Goal: Task Accomplishment & Management: Manage account settings

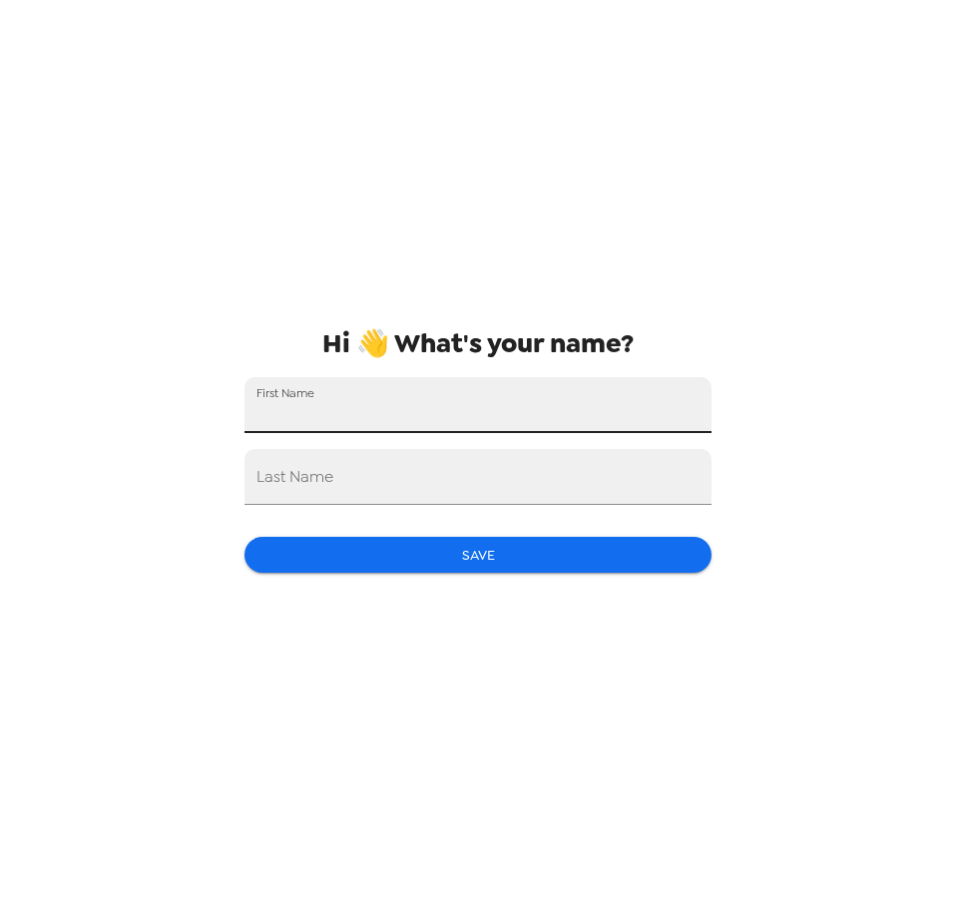
click at [539, 380] on input "First Name" at bounding box center [478, 405] width 467 height 56
type input "[PERSON_NAME]"
click at [331, 458] on input "Last Name" at bounding box center [478, 477] width 467 height 56
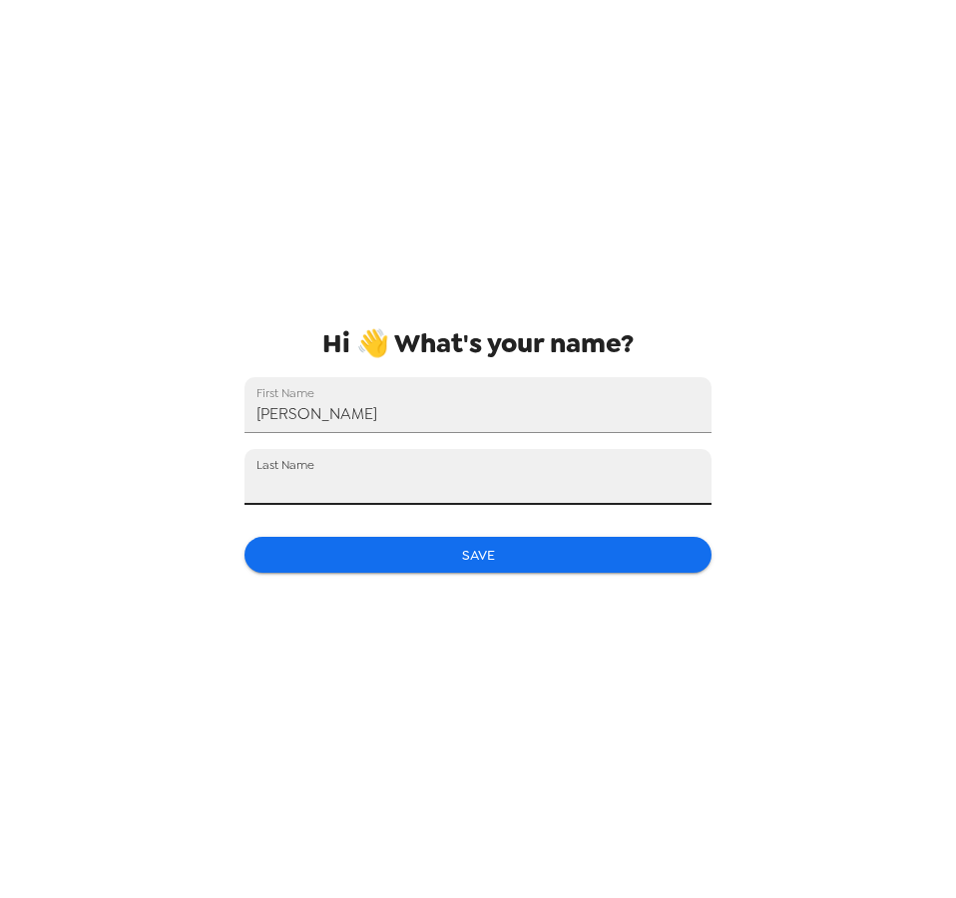
type input "Novenstein"
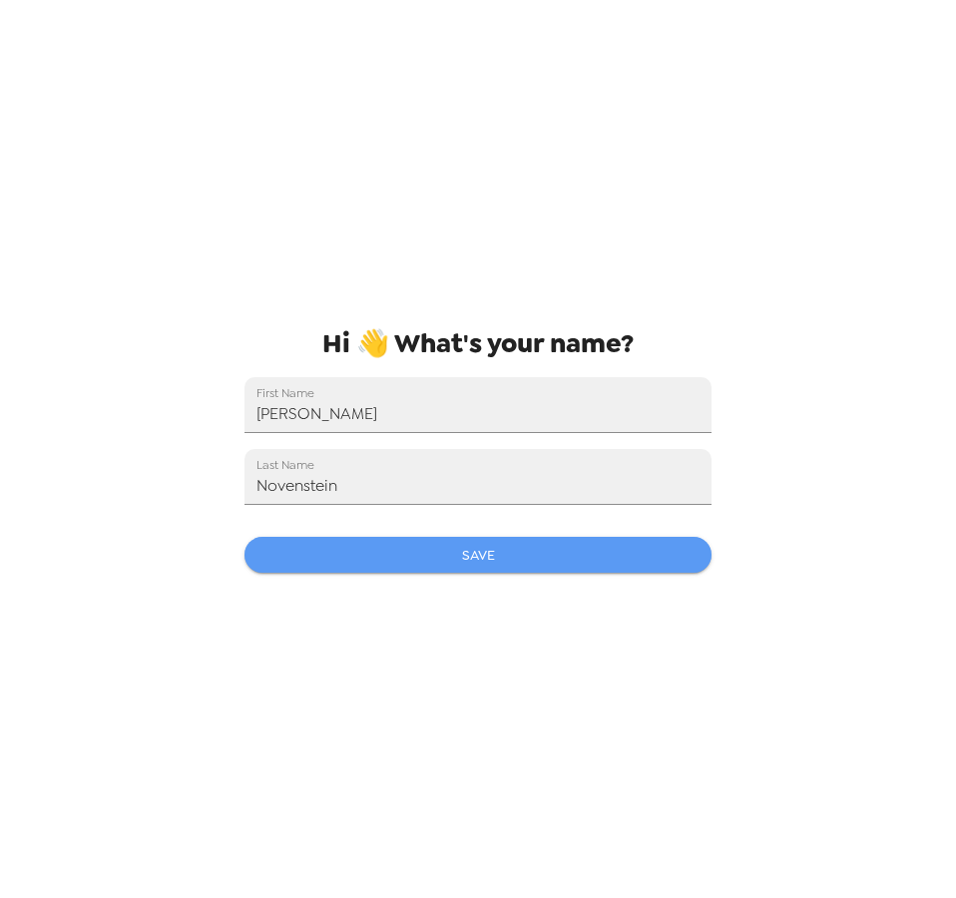
click at [434, 557] on button "Save" at bounding box center [478, 555] width 467 height 37
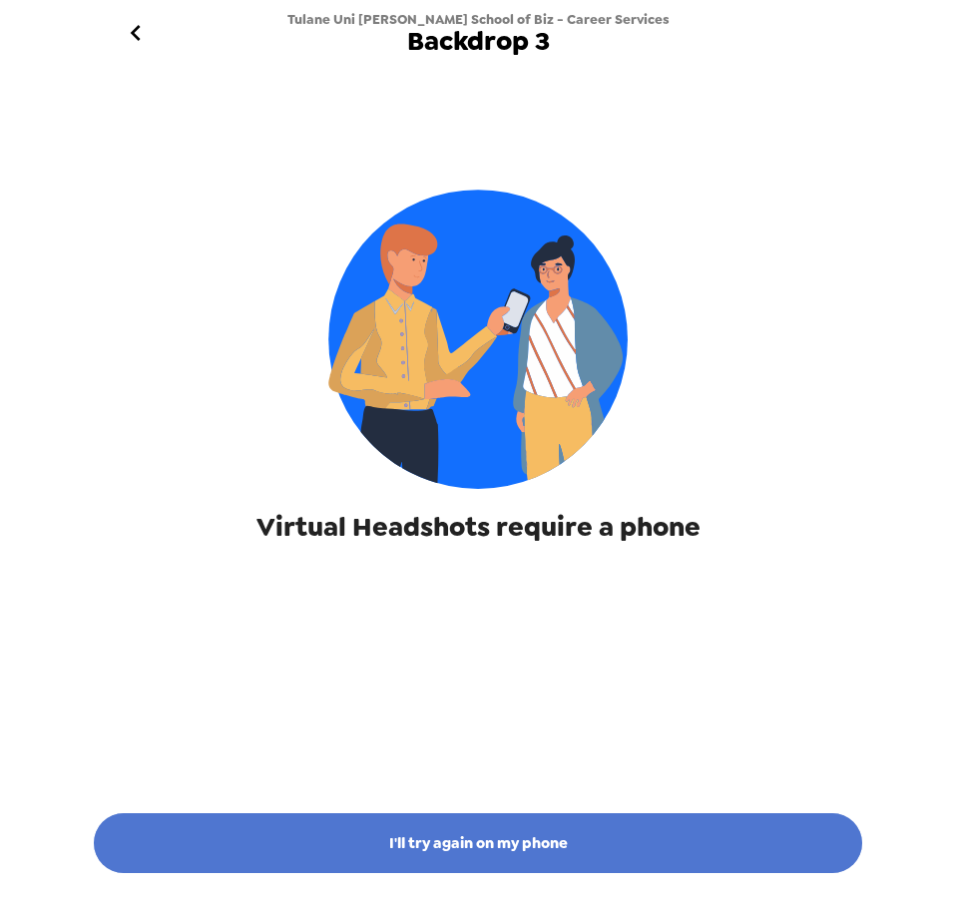
click at [516, 821] on button "I'll try again on my phone" at bounding box center [478, 844] width 769 height 60
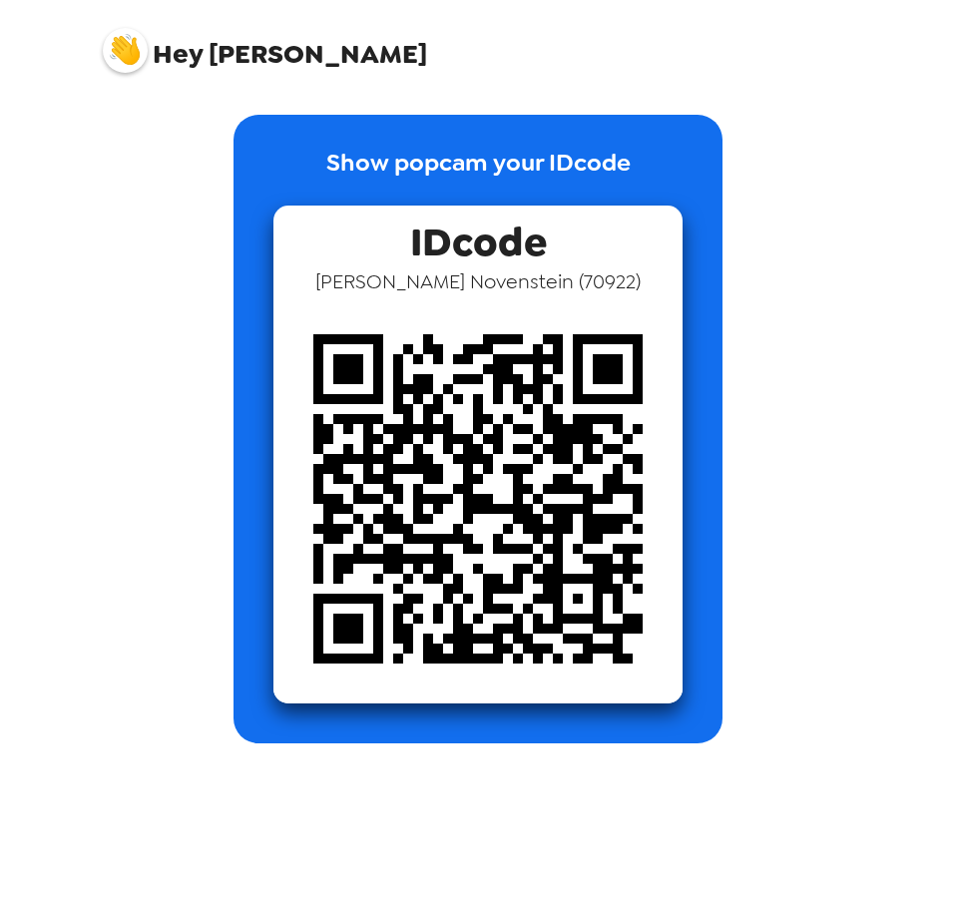
click at [634, 226] on div "IDcode [PERSON_NAME] ( 70922 )" at bounding box center [478, 455] width 409 height 498
drag, startPoint x: 578, startPoint y: 284, endPoint x: 441, endPoint y: 271, distance: 137.5
click at [550, 283] on div "IDcode [PERSON_NAME] ( 70922 )" at bounding box center [478, 455] width 409 height 498
click at [397, 253] on div "IDcode [PERSON_NAME] ( 70922 )" at bounding box center [478, 455] width 409 height 498
click at [444, 245] on span "IDcode" at bounding box center [478, 237] width 137 height 63
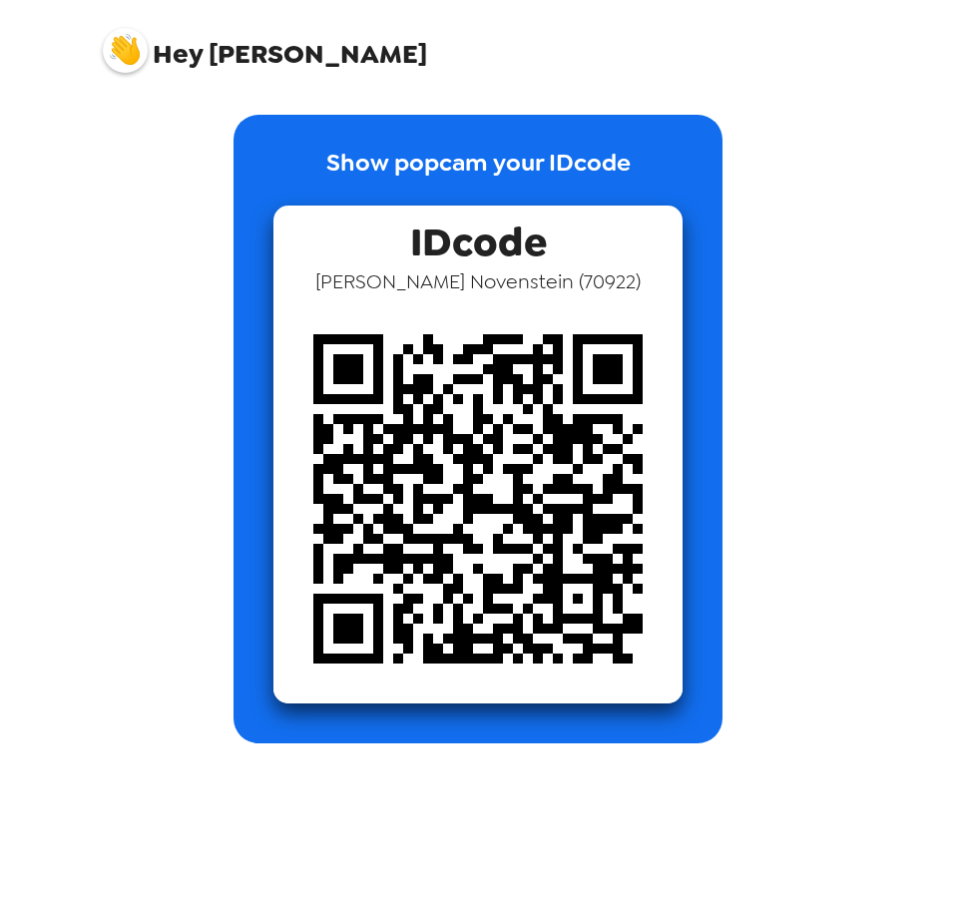
drag, startPoint x: 171, startPoint y: 40, endPoint x: 134, endPoint y: 45, distance: 37.3
click at [170, 41] on span "Hey" at bounding box center [178, 54] width 50 height 36
click at [134, 45] on img at bounding box center [125, 50] width 45 height 45
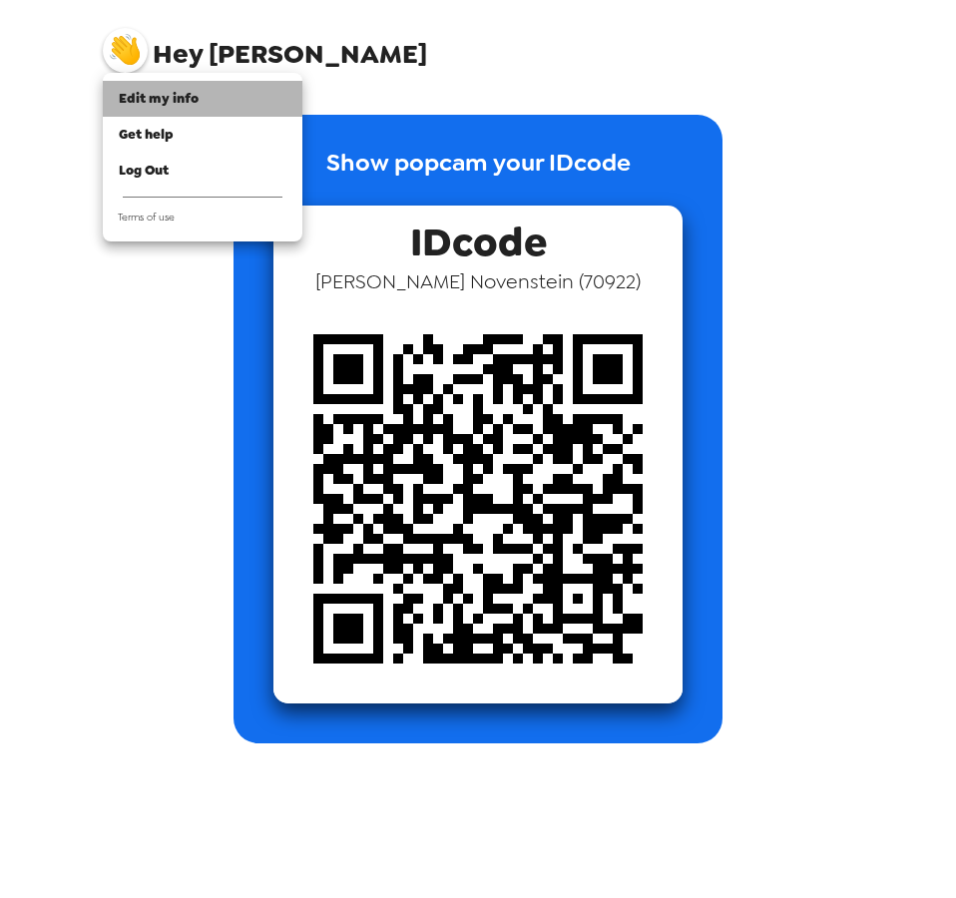
click at [144, 103] on span "Edit my info" at bounding box center [159, 98] width 80 height 17
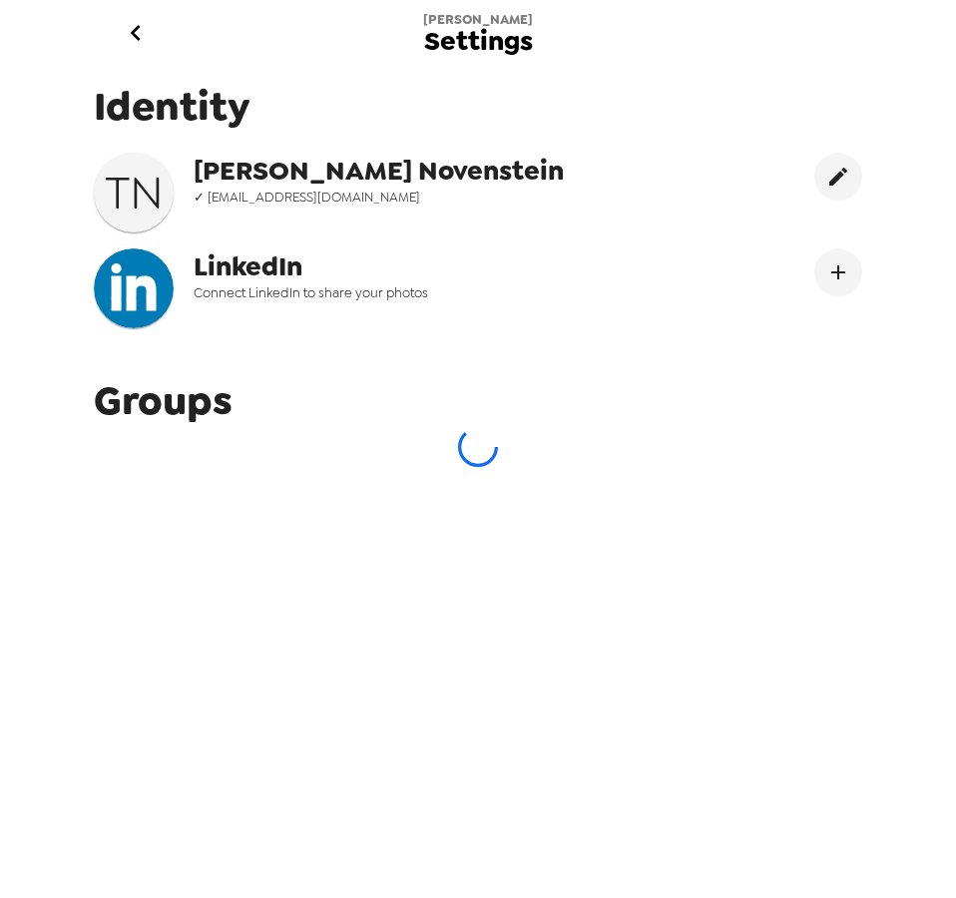
click at [143, 39] on icon "go back" at bounding box center [136, 33] width 32 height 32
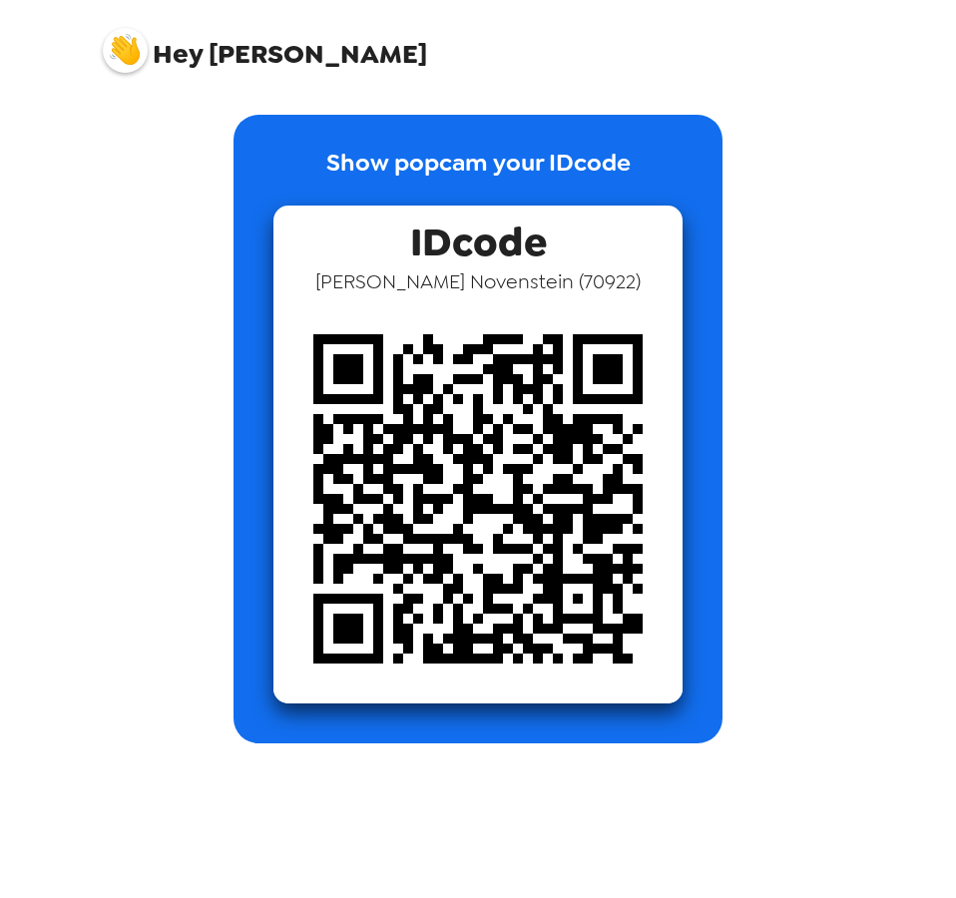
drag, startPoint x: 158, startPoint y: 52, endPoint x: 139, endPoint y: 49, distance: 19.2
click at [156, 52] on span "Hey" at bounding box center [178, 54] width 50 height 36
click at [138, 49] on img at bounding box center [125, 50] width 45 height 45
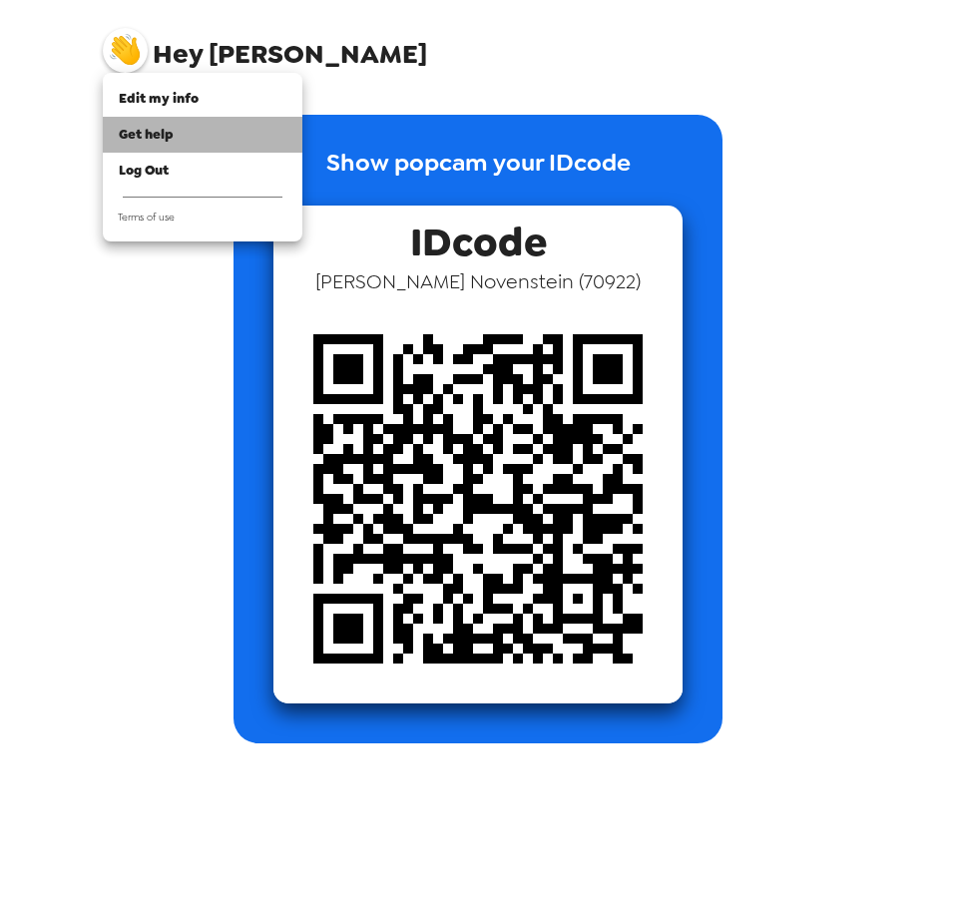
click at [149, 128] on span "Get help" at bounding box center [146, 134] width 55 height 17
